Goal: Find specific page/section: Find specific page/section

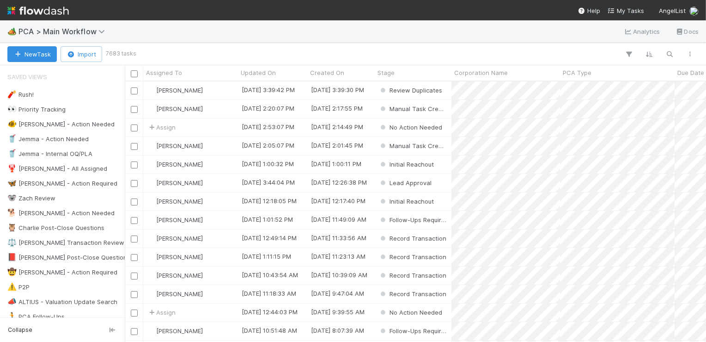
scroll to position [0, 0]
click at [665, 58] on button "button" at bounding box center [670, 54] width 17 height 12
type input "v"
paste input "EquitySim"
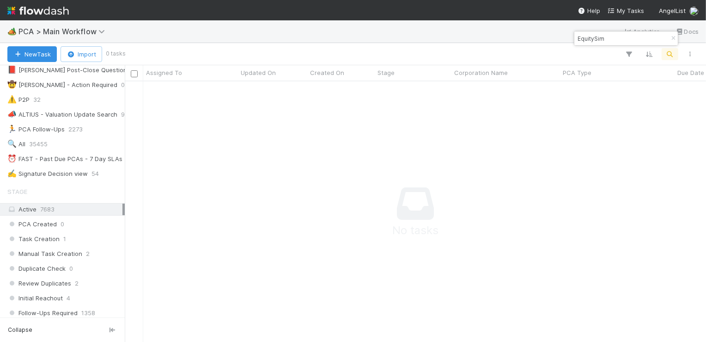
scroll to position [260, 581]
type input "EquitySim"
click at [672, 34] on button "button" at bounding box center [673, 38] width 10 height 11
click at [674, 51] on icon "button" at bounding box center [670, 54] width 9 height 8
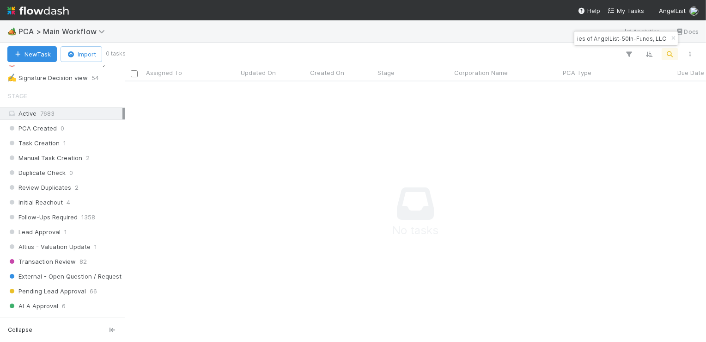
scroll to position [237, 0]
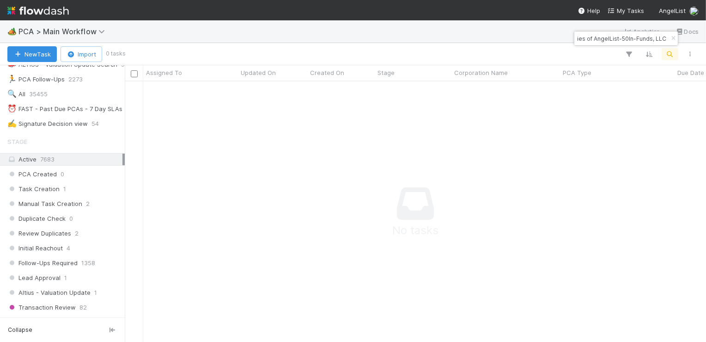
click at [51, 159] on span "7683" at bounding box center [47, 158] width 14 height 7
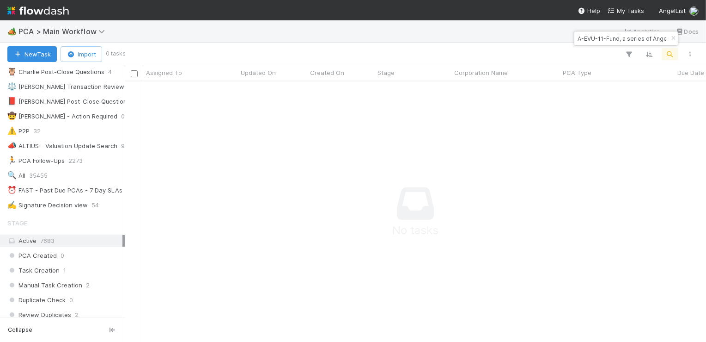
scroll to position [255, 0]
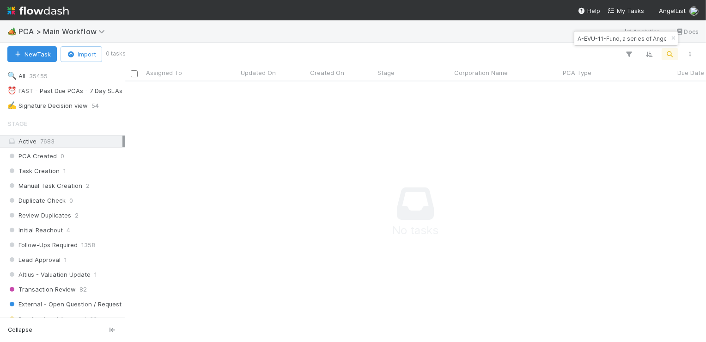
click at [116, 139] on div "Active 7683" at bounding box center [64, 141] width 115 height 12
click at [5, 137] on div "Active 7683" at bounding box center [62, 141] width 125 height 12
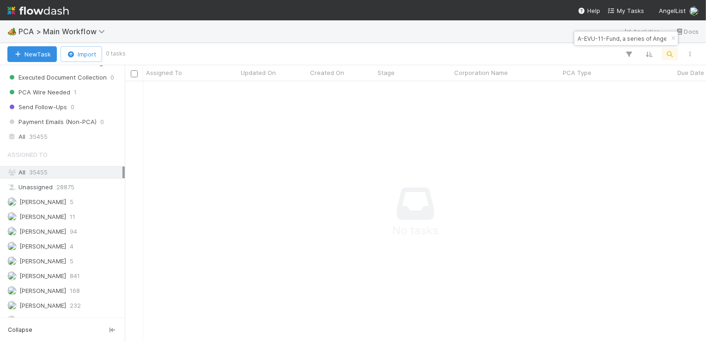
scroll to position [1024, 0]
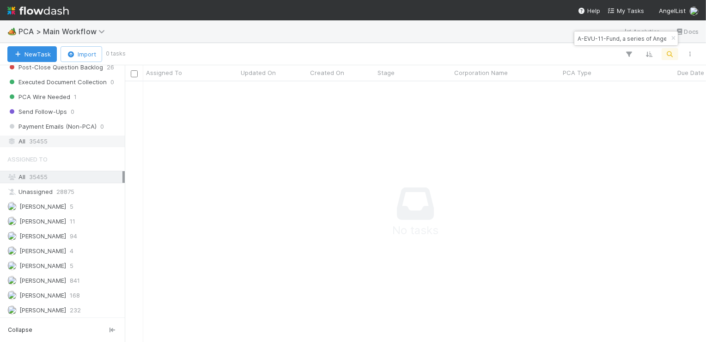
click at [47, 135] on span "35455" at bounding box center [38, 141] width 18 height 12
click at [634, 36] on input "A-EVU-11-Fund, a series of AngelList-50In-Funds, LLC" at bounding box center [622, 38] width 92 height 11
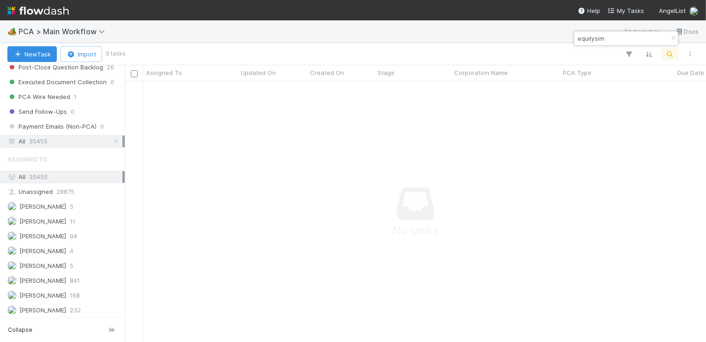
type input "equitysim"
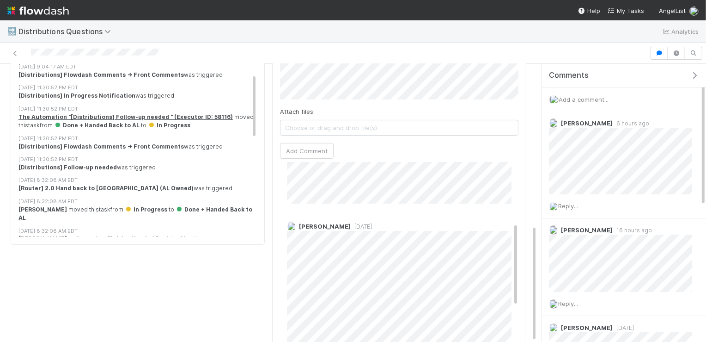
scroll to position [153, 0]
click at [284, 252] on div "Cierra Catarino 1 day ago" at bounding box center [399, 307] width 238 height 204
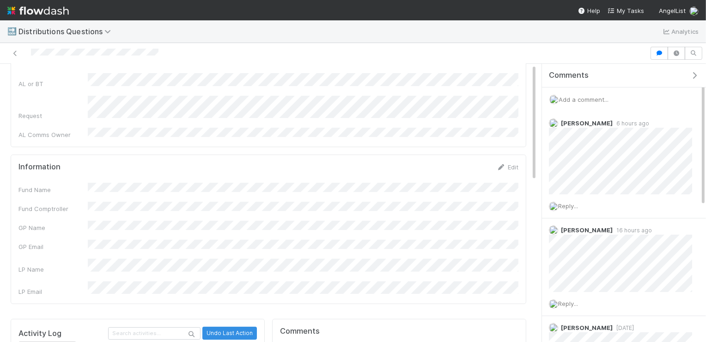
scroll to position [0, 0]
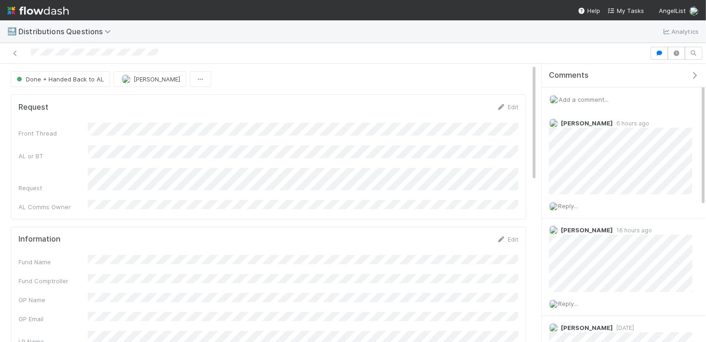
click at [132, 150] on div "Front Thread AL or BT Request AL Comms Owner" at bounding box center [268, 166] width 500 height 88
